Goal: Communication & Community: Connect with others

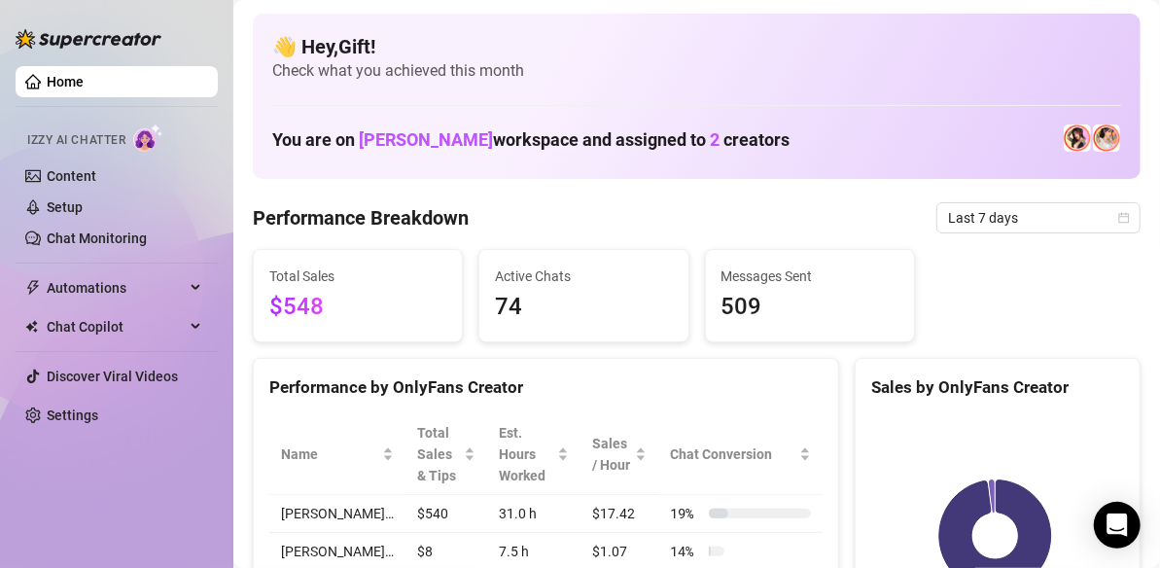
click at [948, 126] on div "You are on [PERSON_NAME] workspace and assigned to 2 creators" at bounding box center [696, 139] width 849 height 42
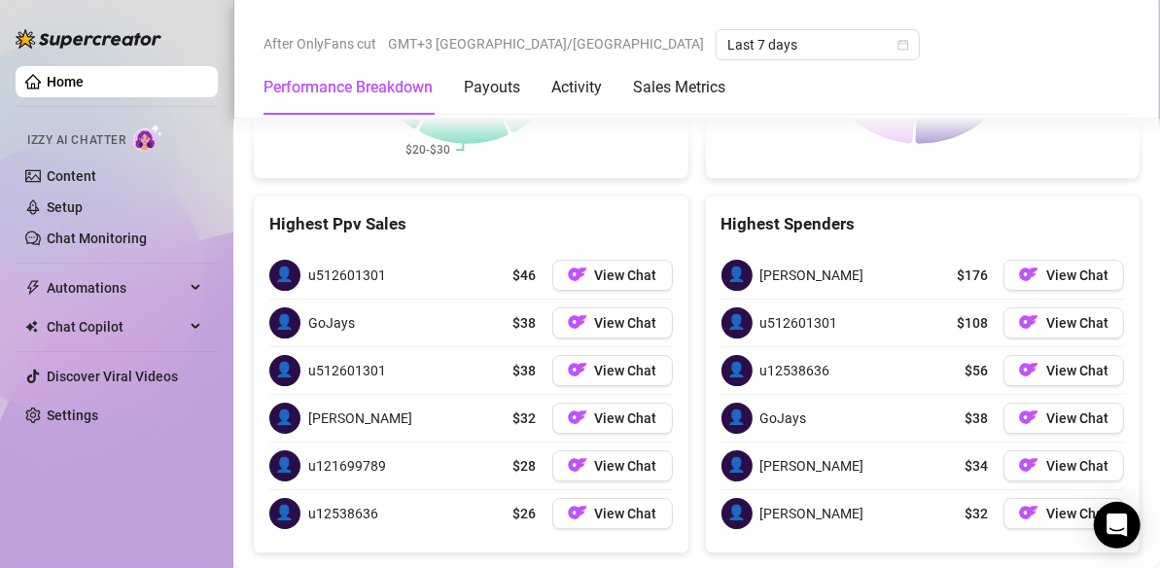
scroll to position [2897, 0]
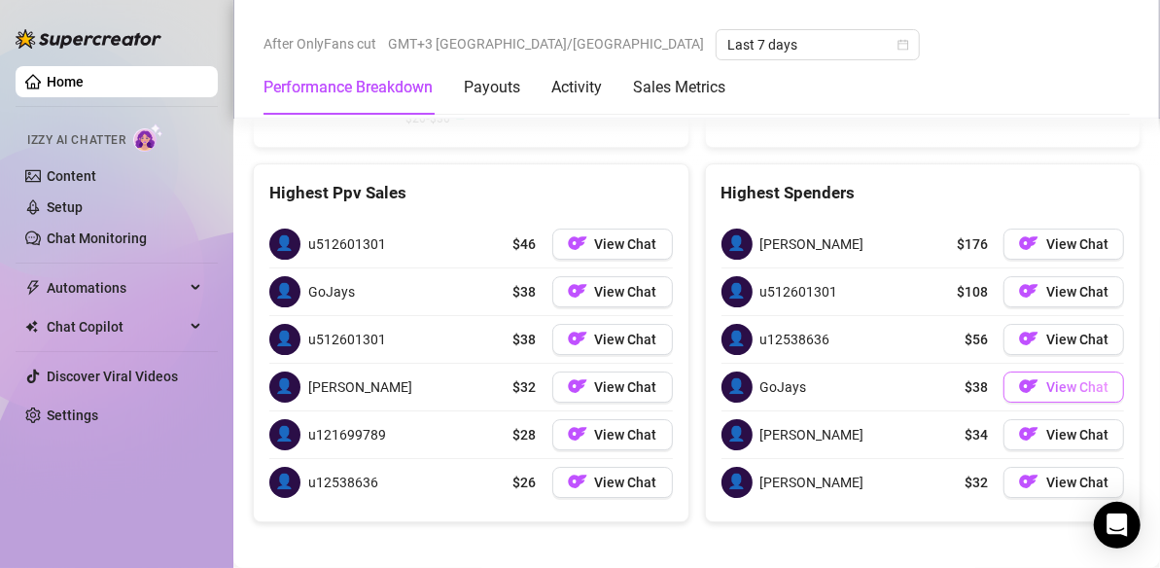
click at [1047, 381] on span "View Chat" at bounding box center [1078, 387] width 62 height 16
click at [1063, 379] on span "View Chat" at bounding box center [1078, 387] width 62 height 16
click at [602, 284] on span "View Chat" at bounding box center [626, 292] width 62 height 16
